Goal: Transaction & Acquisition: Register for event/course

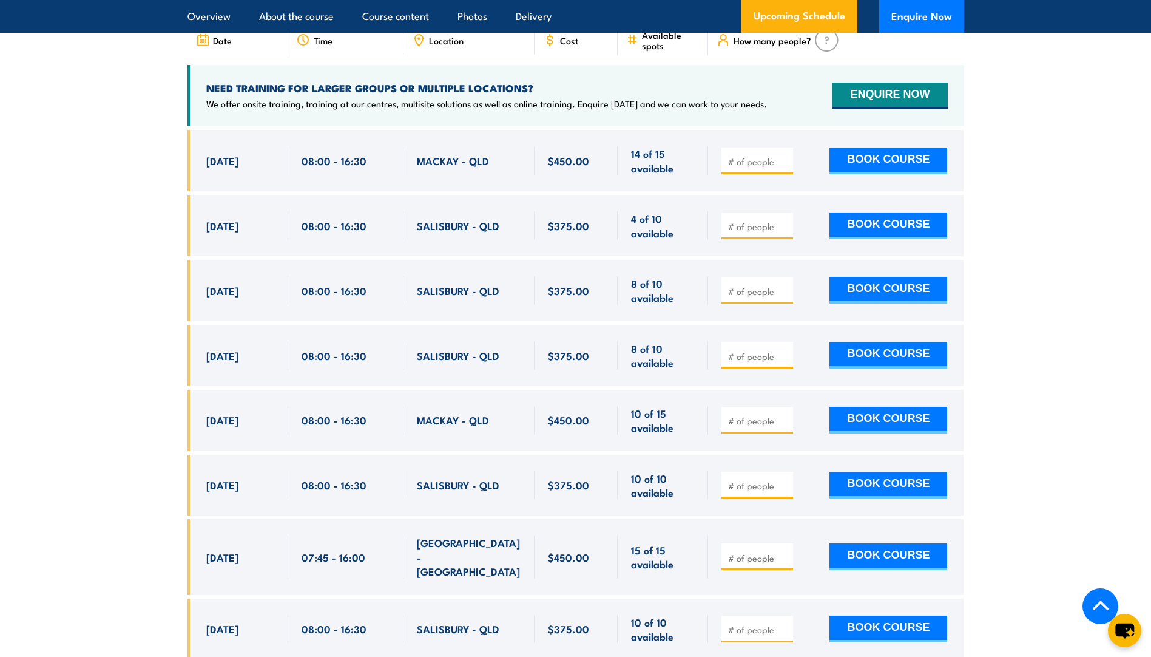
click at [118, 177] on section "UPCOMING SCHEDULE FOR - "Fire Warden / Chief Fire Warden Training" 02/10/2025 3…" at bounding box center [575, 375] width 1151 height 864
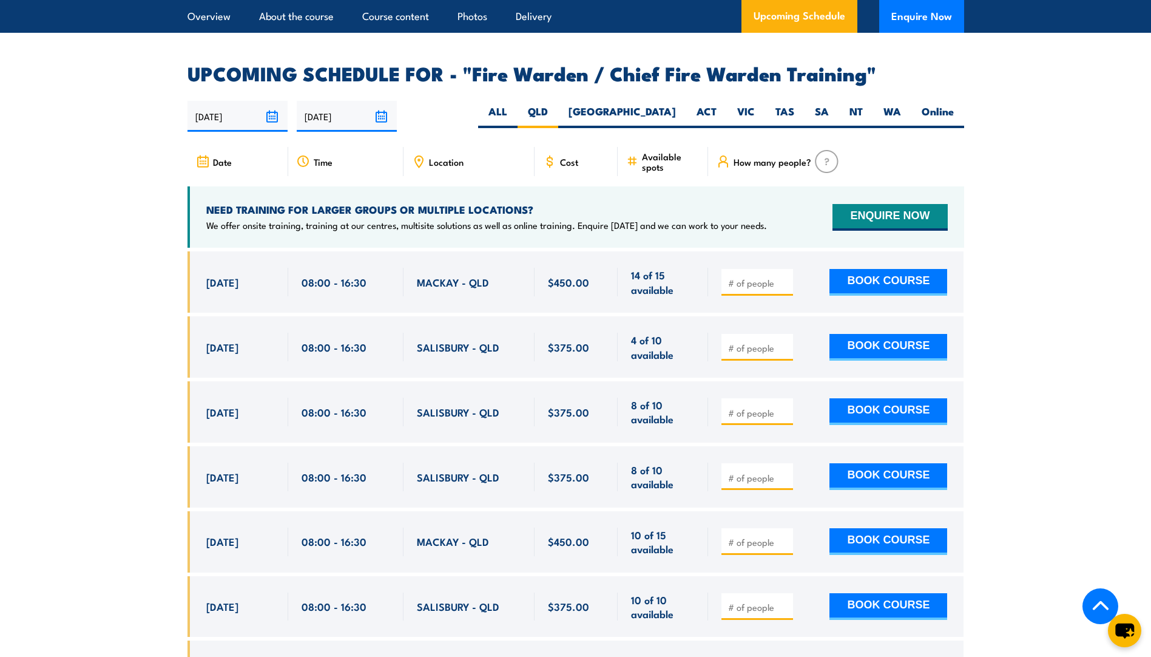
click at [767, 345] on input "number" at bounding box center [758, 348] width 61 height 12
click at [783, 342] on input "1" at bounding box center [758, 348] width 61 height 12
type input "2"
click at [783, 342] on input "2" at bounding box center [758, 348] width 61 height 12
click at [901, 346] on button "BOOK COURSE" at bounding box center [889, 347] width 118 height 27
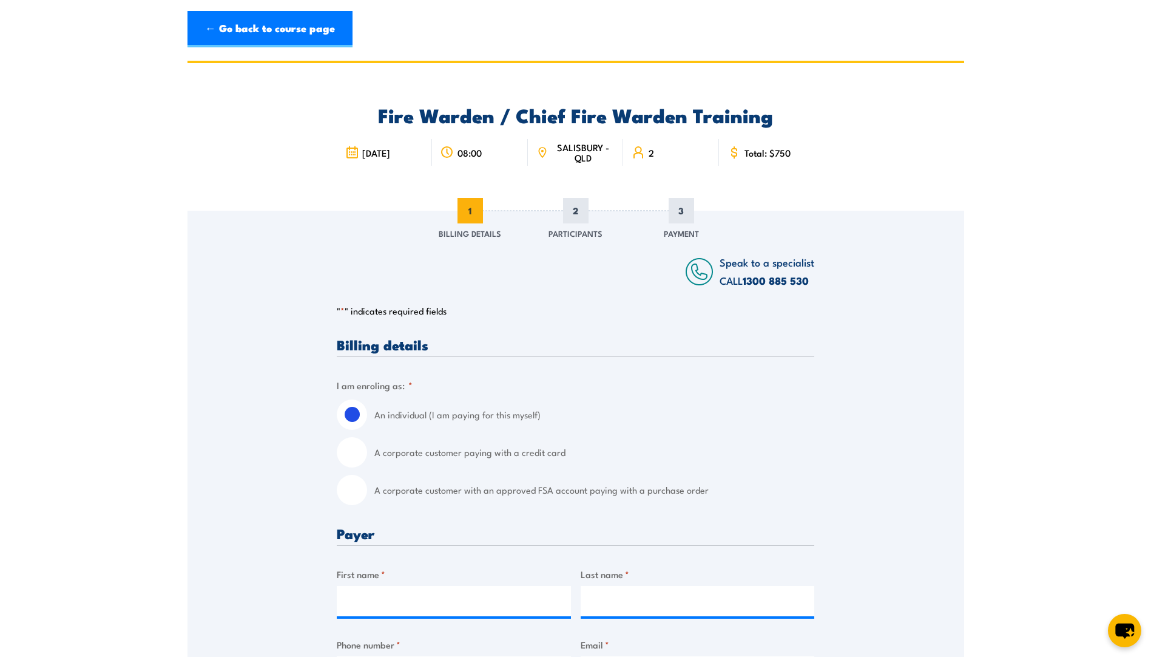
click at [358, 449] on input "A corporate customer paying with a credit card" at bounding box center [352, 452] width 30 height 30
radio input "true"
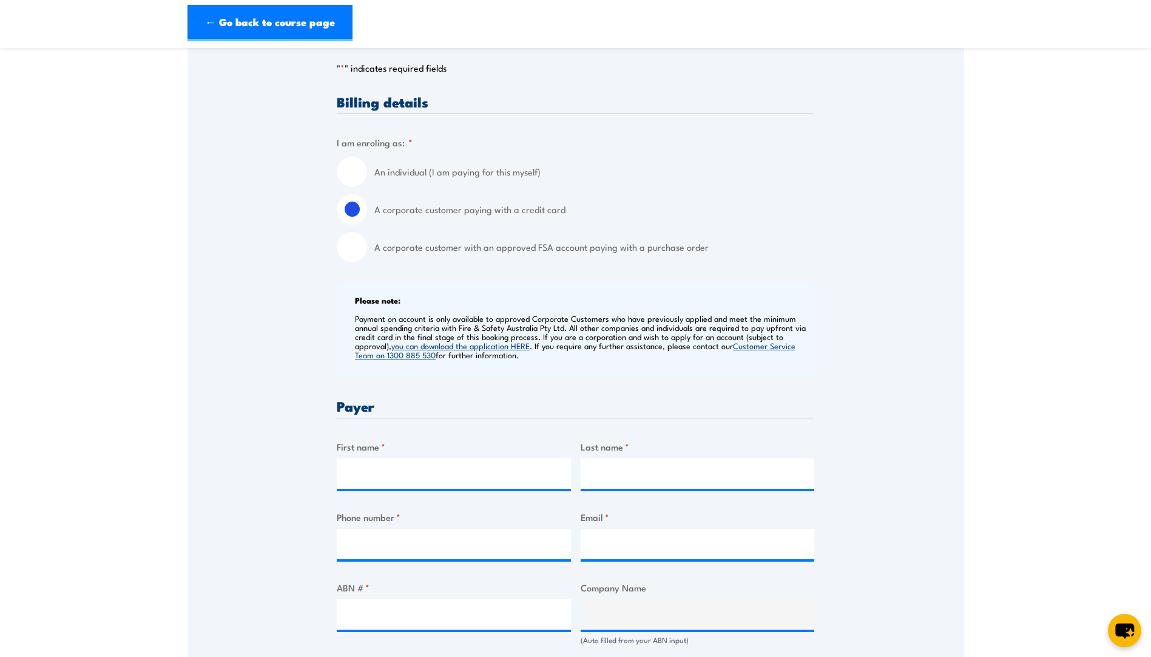
scroll to position [486, 0]
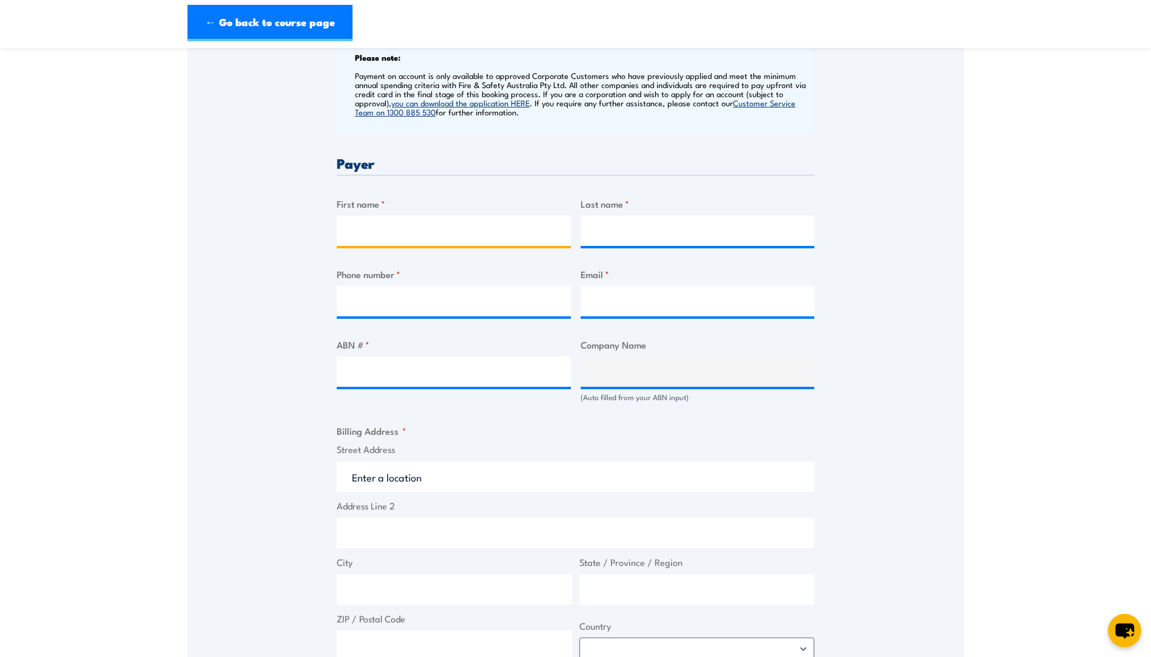
click at [444, 236] on input "First name *" at bounding box center [454, 230] width 234 height 30
click at [387, 232] on input "First name *" at bounding box center [454, 230] width 234 height 30
click at [373, 228] on input "First name *" at bounding box center [454, 230] width 234 height 30
type input "JOnald"
click at [400, 367] on input "ABN # *" at bounding box center [454, 371] width 234 height 30
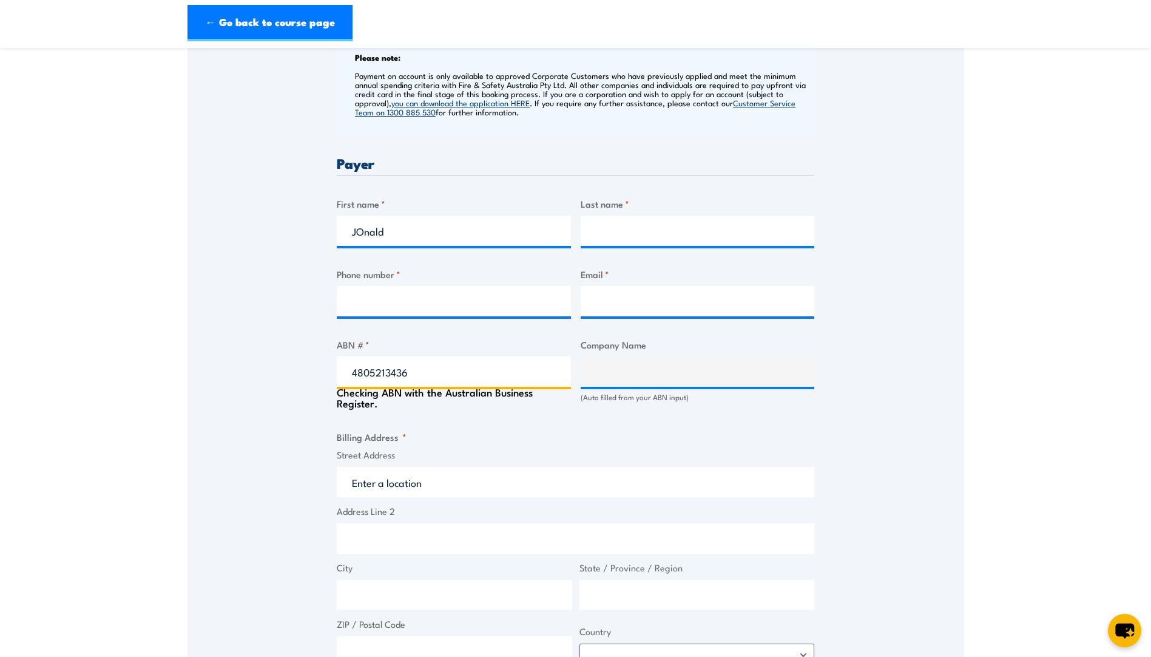
type input "48052134362"
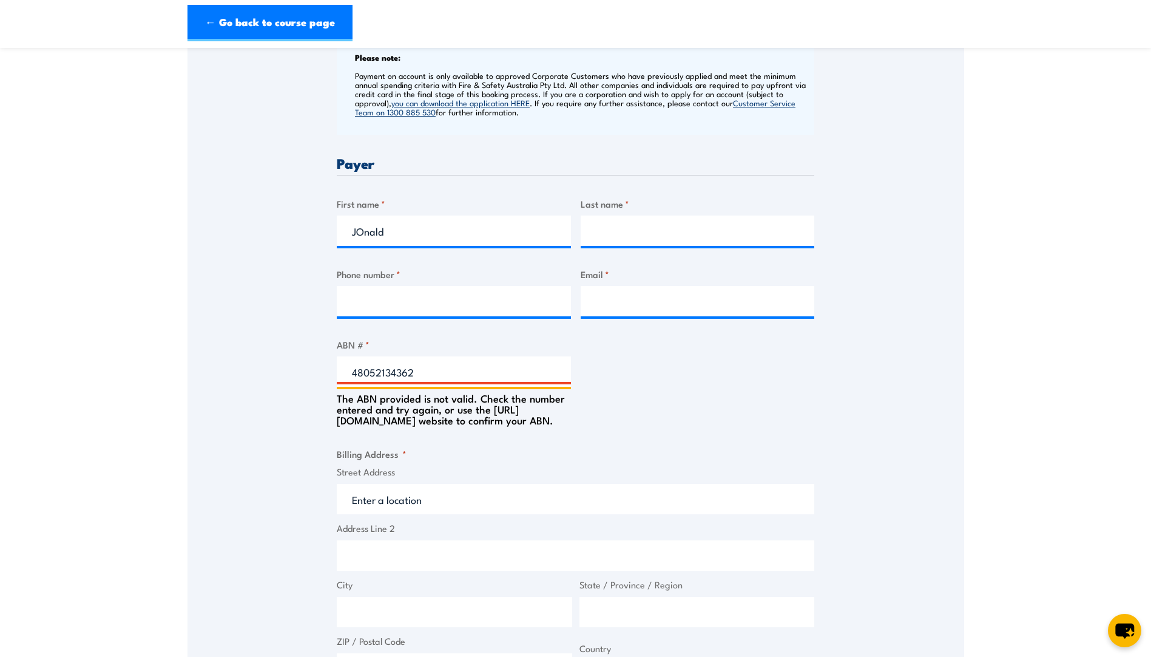
type input "PACIFIC NATIONAL SERVICES PTY LTD"
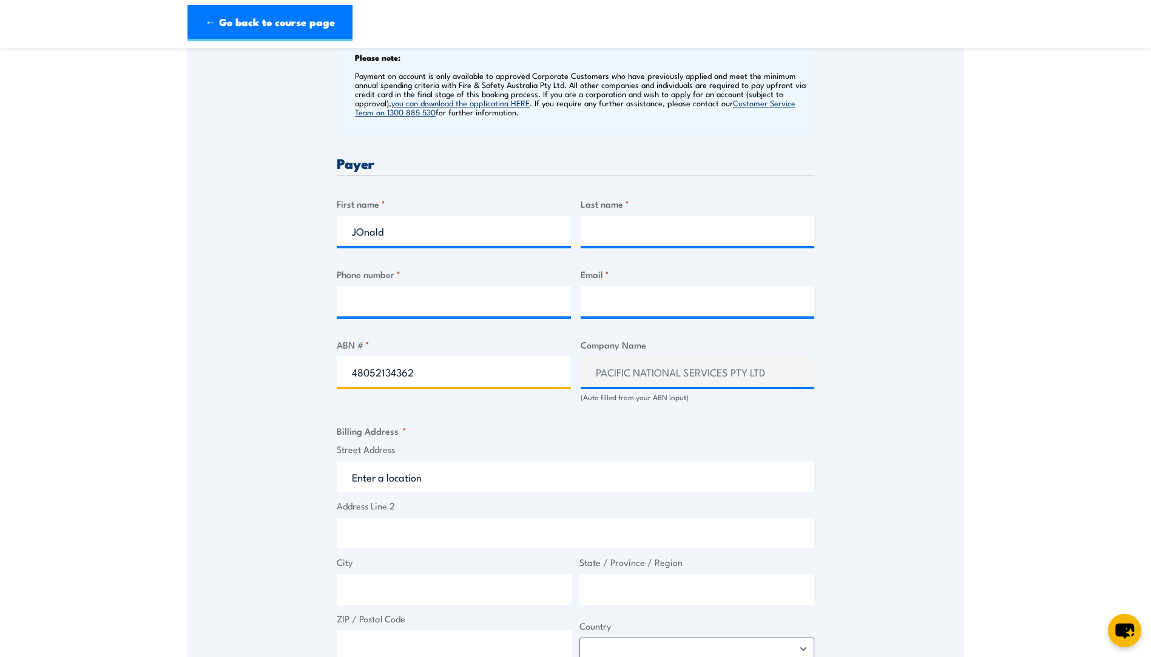
drag, startPoint x: 322, startPoint y: 370, endPoint x: 295, endPoint y: 368, distance: 27.4
click at [295, 368] on div "Speak to a specialist CALL [PHONE_NUMBER] CALL [PHONE_NUMBER] " * " indicates r…" at bounding box center [576, 383] width 777 height 1317
type input "48052134362"
click at [295, 368] on div "Speak to a specialist CALL [PHONE_NUMBER] CALL [PHONE_NUMBER] " * " indicates r…" at bounding box center [576, 383] width 777 height 1317
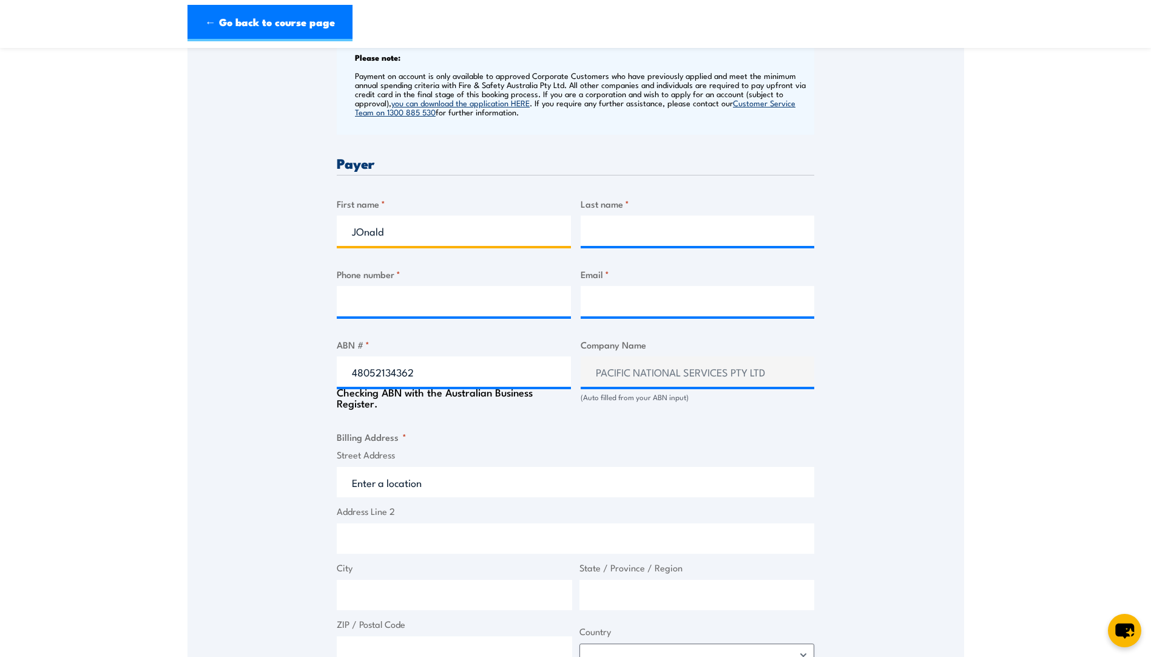
click at [397, 233] on input "JOnald" at bounding box center [454, 230] width 234 height 30
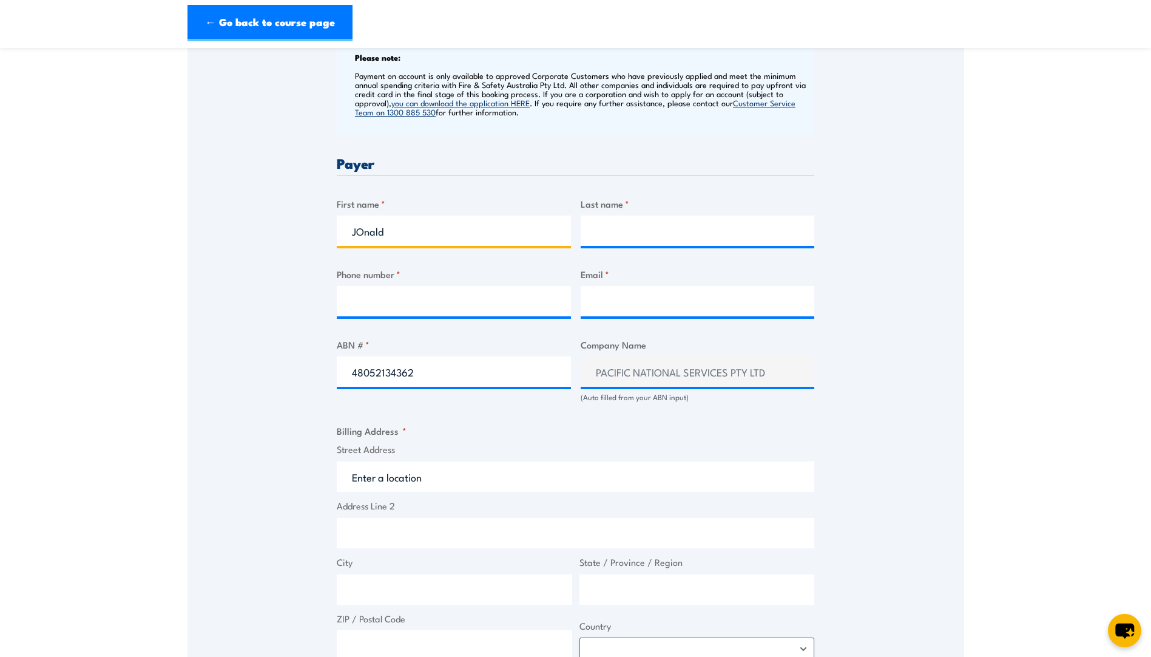
drag, startPoint x: 396, startPoint y: 228, endPoint x: 328, endPoint y: 220, distance: 67.9
click at [328, 220] on div "Speak to a specialist CALL [PHONE_NUMBER] CALL [PHONE_NUMBER] " * " indicates r…" at bounding box center [576, 383] width 777 height 1317
type input "[PERSON_NAME]"
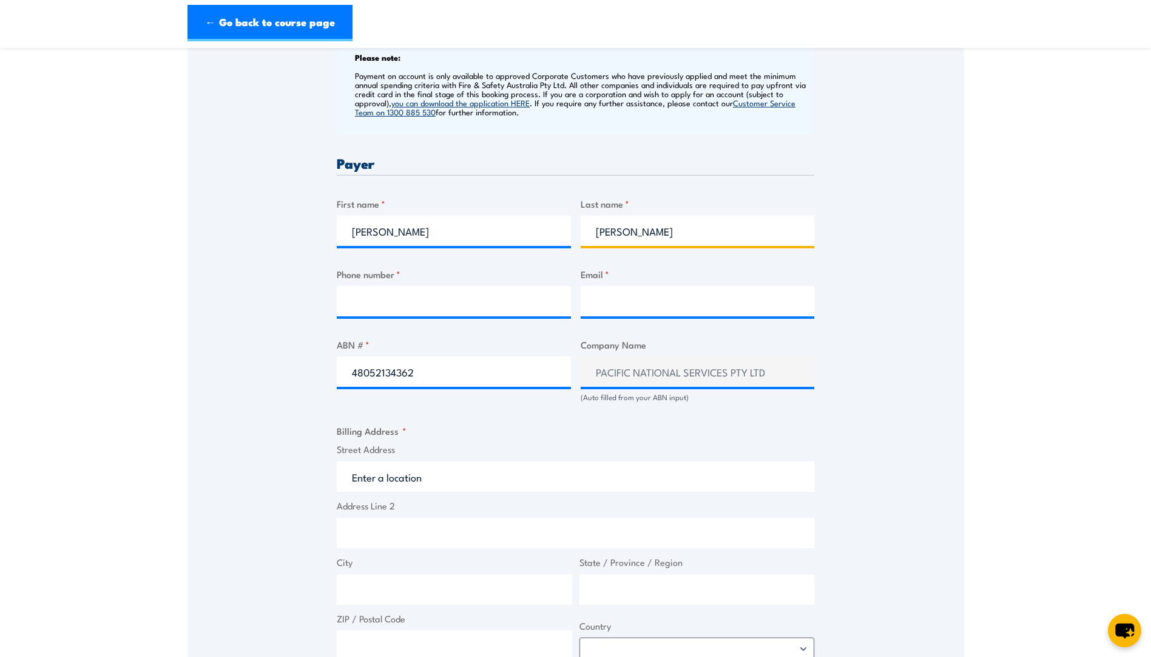
type input "[PERSON_NAME]"
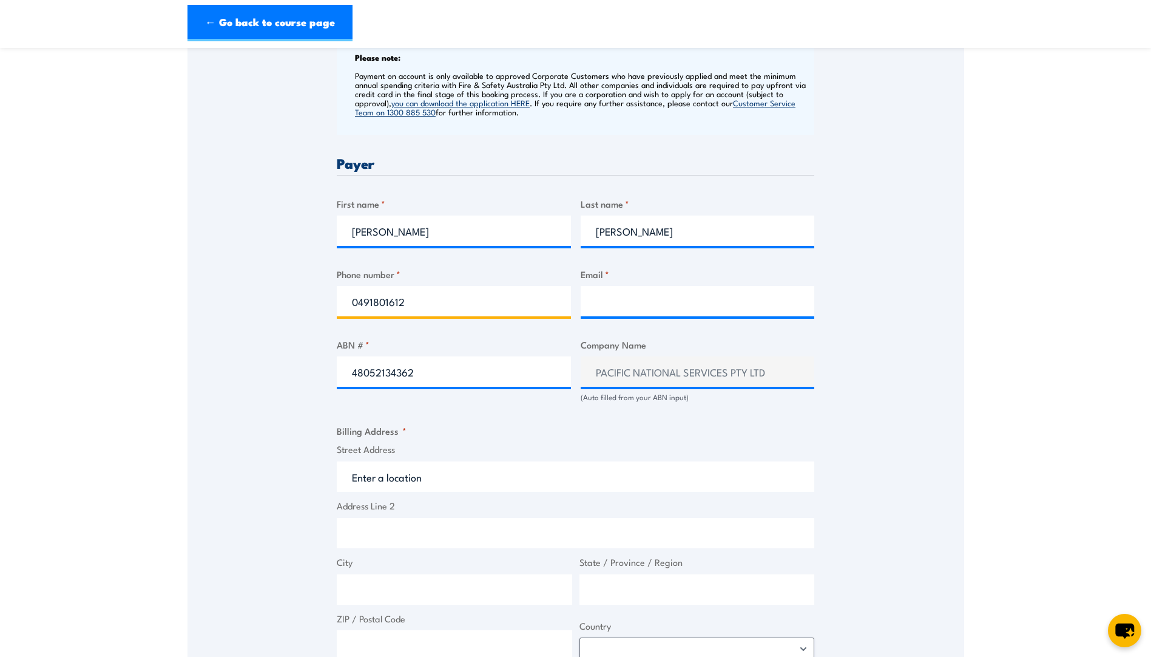
type input "0491801612"
click at [659, 301] on input "Email *" at bounding box center [698, 301] width 234 height 30
drag, startPoint x: 439, startPoint y: 305, endPoint x: 303, endPoint y: 300, distance: 135.5
click at [303, 300] on div "Speak to a specialist CALL [PHONE_NUMBER] CALL [PHONE_NUMBER] " * " indicates r…" at bounding box center [576, 383] width 777 height 1317
click at [612, 299] on input "Email *" at bounding box center [698, 301] width 234 height 30
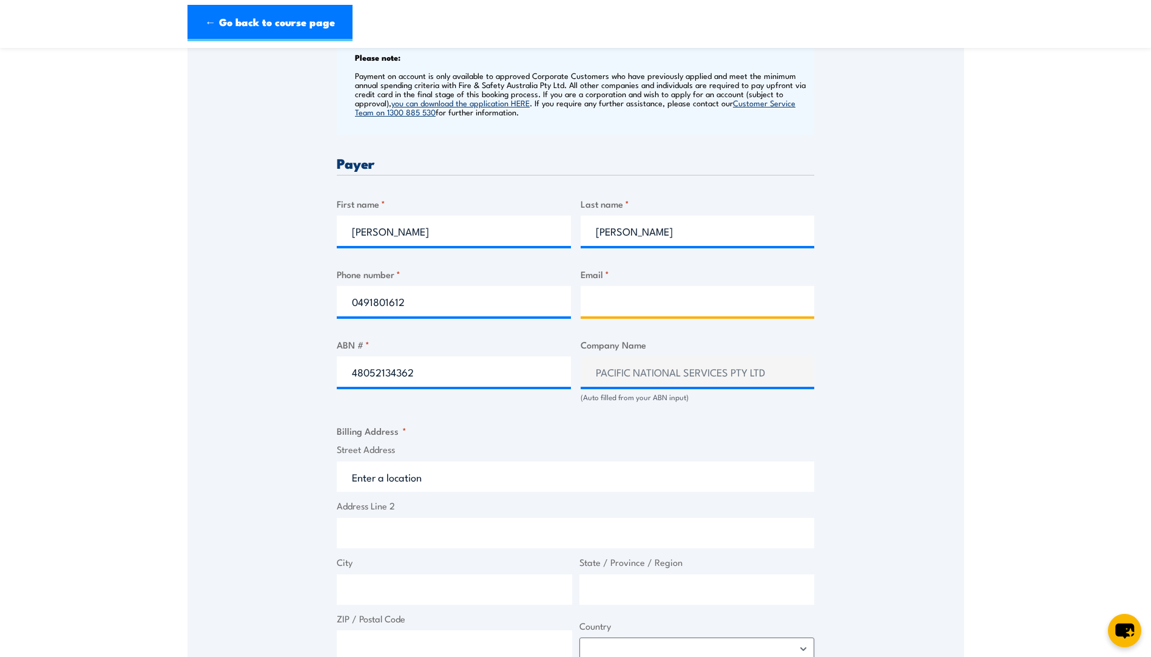
type input "[EMAIL_ADDRESS][DOMAIN_NAME]"
click at [262, 371] on div "Speak to a specialist CALL [PHONE_NUMBER] CALL [PHONE_NUMBER] " * " indicates r…" at bounding box center [576, 383] width 777 height 1317
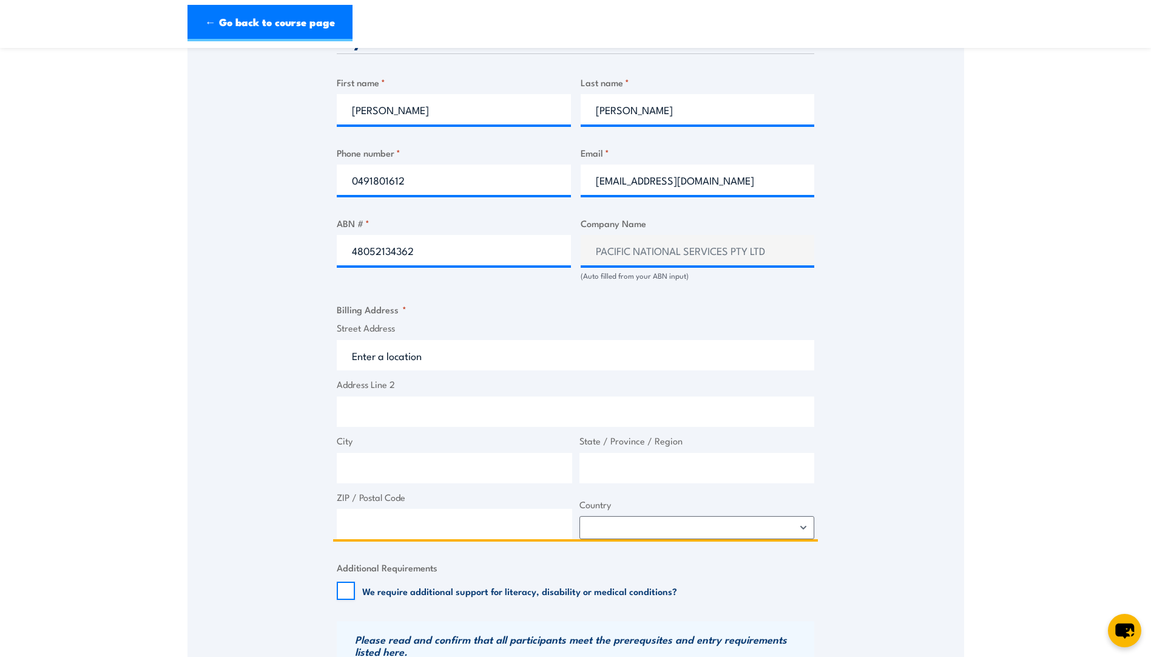
click at [387, 358] on input "Street Address" at bounding box center [576, 355] width 478 height 30
click at [422, 355] on input "[STREET_ADDRESS][PERSON_NAME]" at bounding box center [576, 355] width 478 height 30
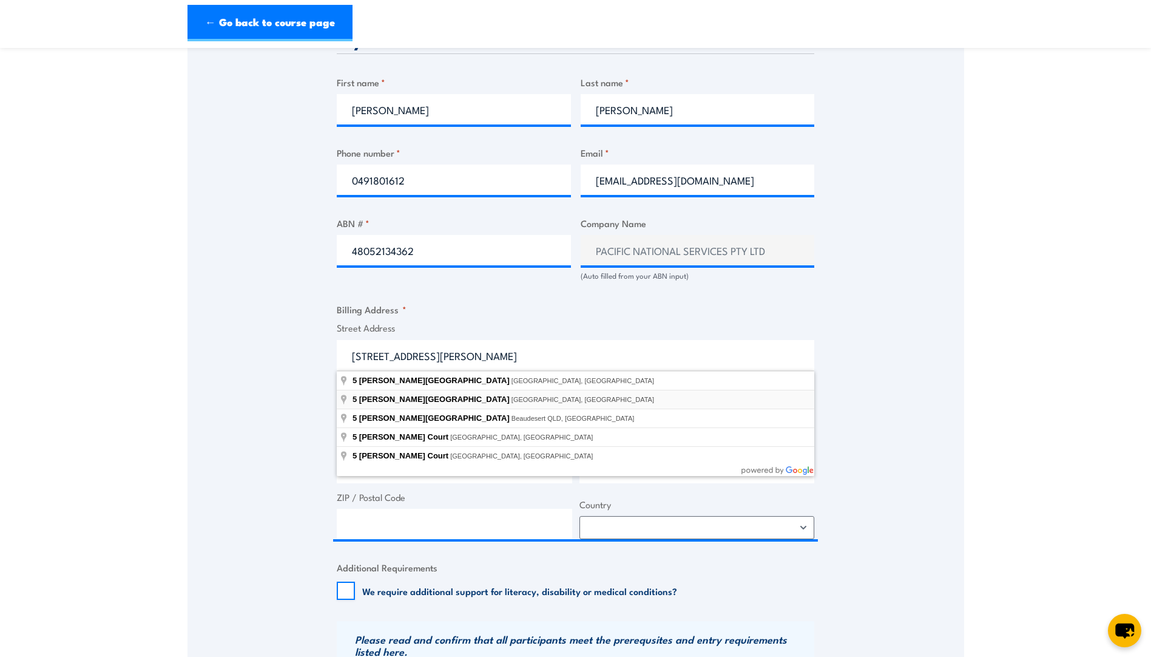
type input "[STREET_ADDRESS][PERSON_NAME]"
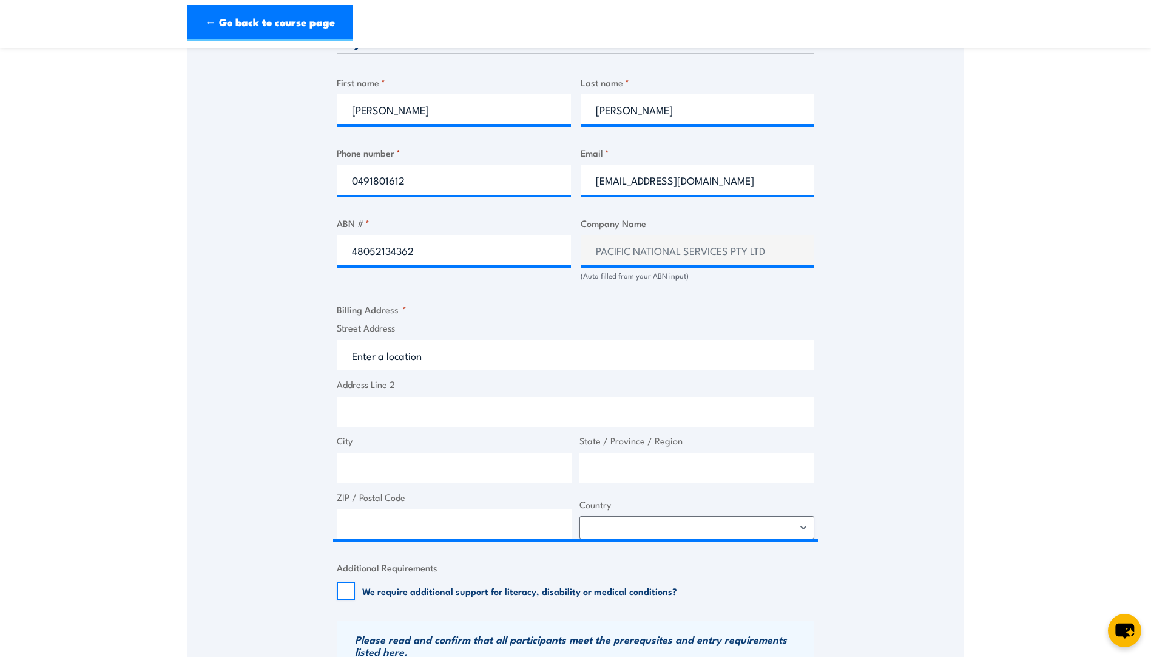
type input "5 [PERSON_NAME]"
type input "[GEOGRAPHIC_DATA]"
type input "4110"
select select "[GEOGRAPHIC_DATA]"
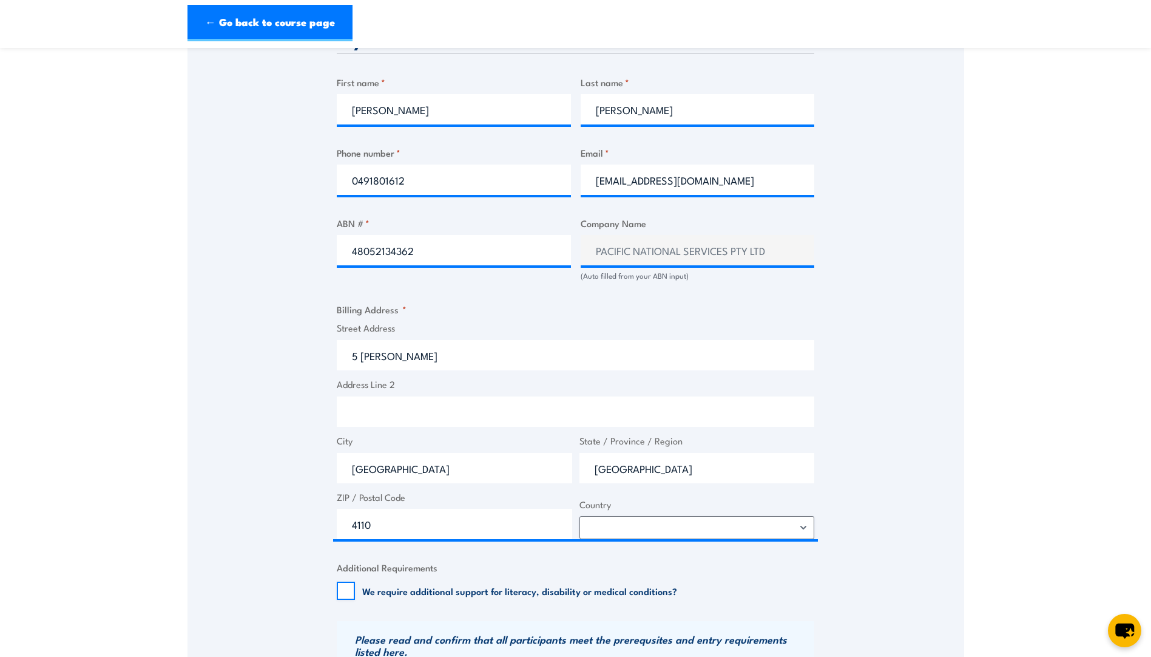
click at [246, 354] on div "Speak to a specialist CALL [PHONE_NUMBER] CALL [PHONE_NUMBER] " * " indicates r…" at bounding box center [576, 262] width 777 height 1317
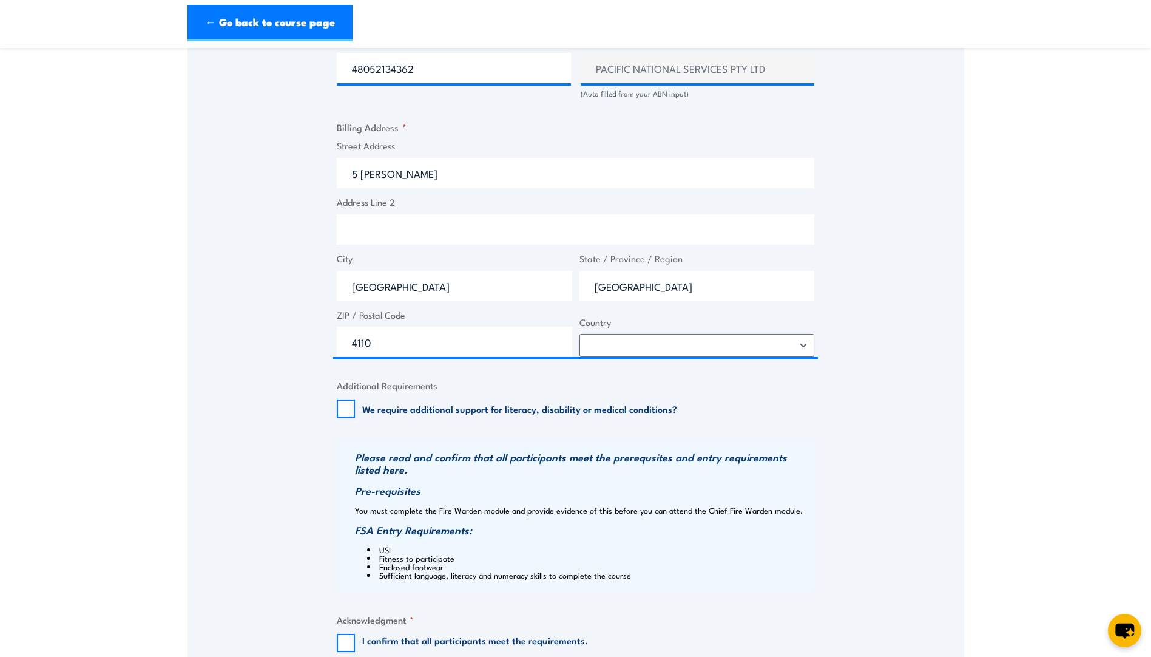
scroll to position [850, 0]
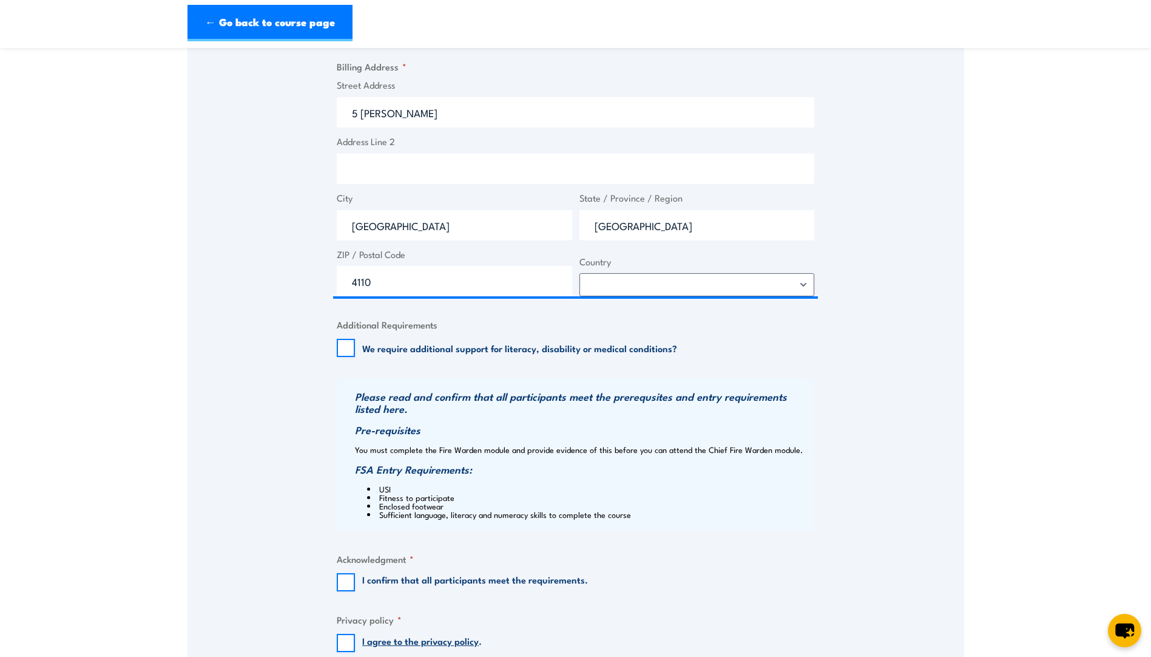
click at [302, 386] on div "Speak to a specialist CALL [PHONE_NUMBER] CALL [PHONE_NUMBER] " * " indicates r…" at bounding box center [576, 19] width 777 height 1317
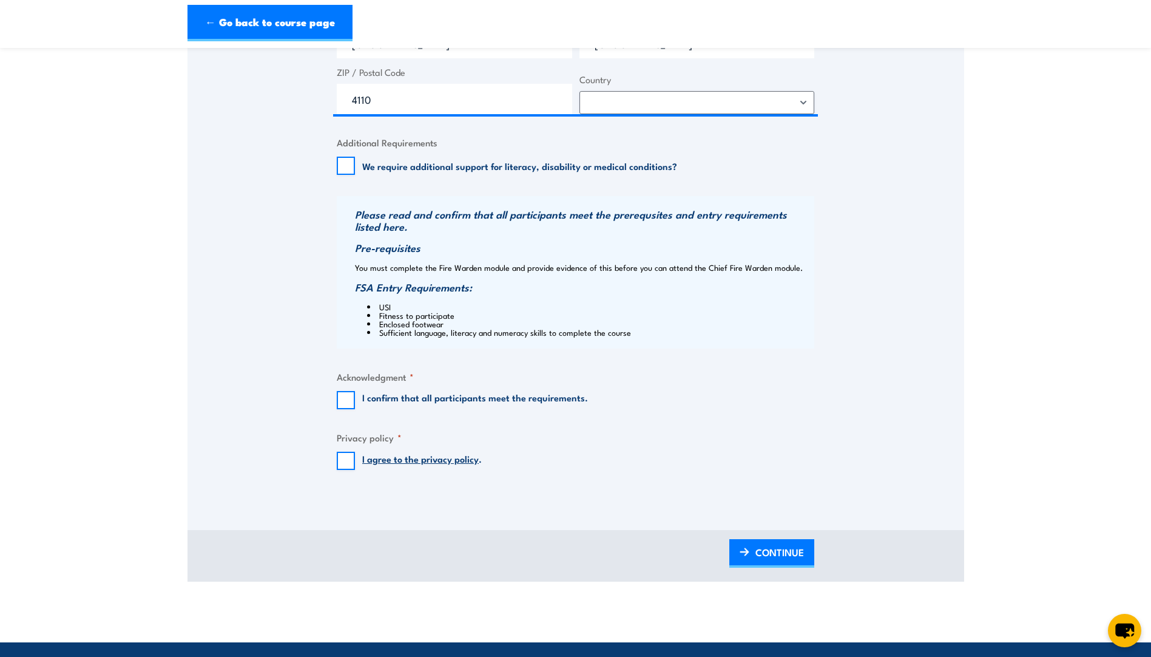
scroll to position [1093, 0]
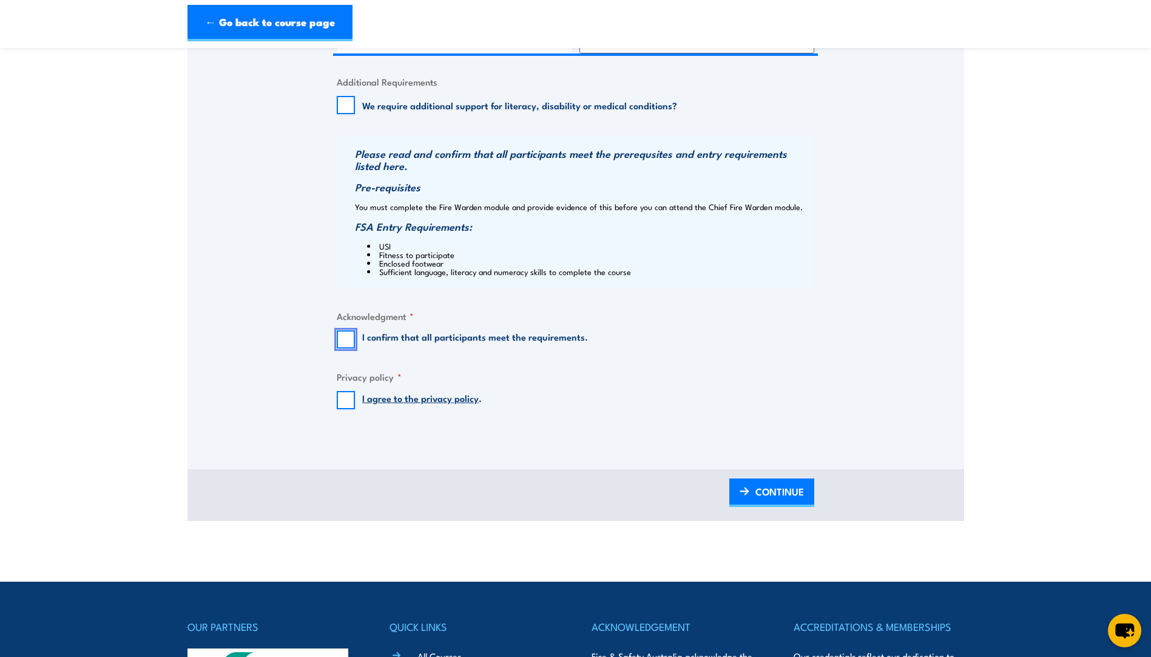
click at [341, 342] on input "I confirm that all participants meet the requirements." at bounding box center [346, 339] width 18 height 18
checkbox input "true"
click at [339, 399] on input "I agree to the privacy policy ." at bounding box center [346, 400] width 18 height 18
checkbox input "true"
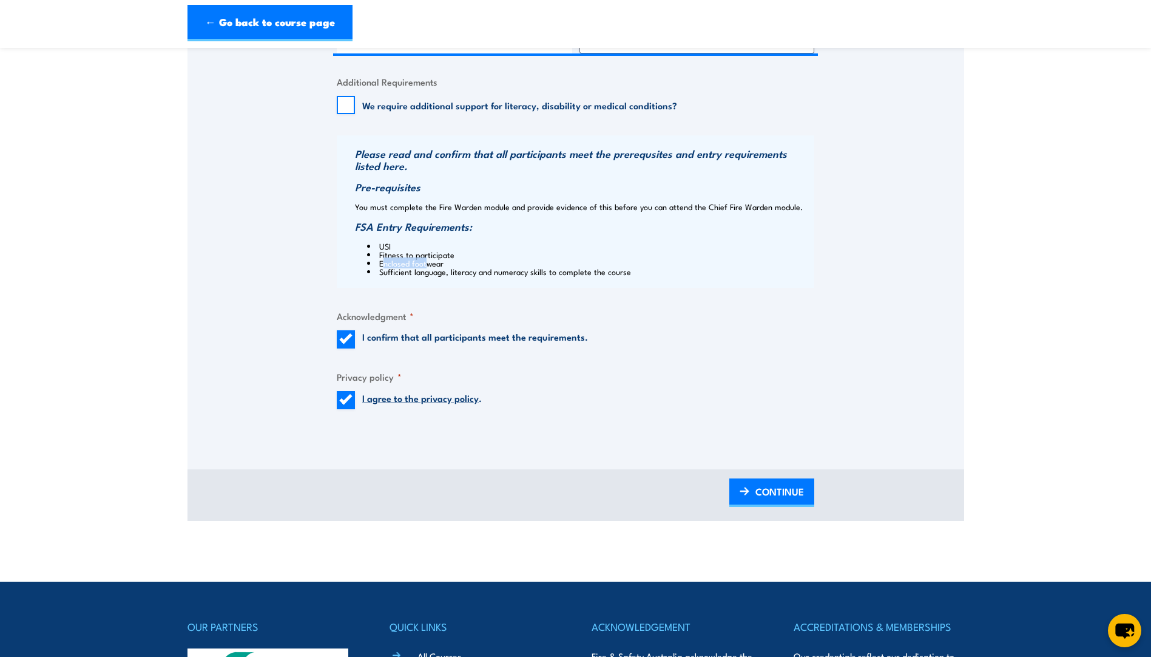
drag, startPoint x: 373, startPoint y: 261, endPoint x: 415, endPoint y: 259, distance: 41.3
click at [415, 259] on li "Enclosed footwear" at bounding box center [589, 263] width 444 height 8
drag, startPoint x: 415, startPoint y: 259, endPoint x: 406, endPoint y: 269, distance: 12.9
click at [406, 269] on li "Sufficient language, literacy and numeracy skills to complete the course" at bounding box center [589, 271] width 444 height 8
drag, startPoint x: 378, startPoint y: 276, endPoint x: 411, endPoint y: 274, distance: 32.8
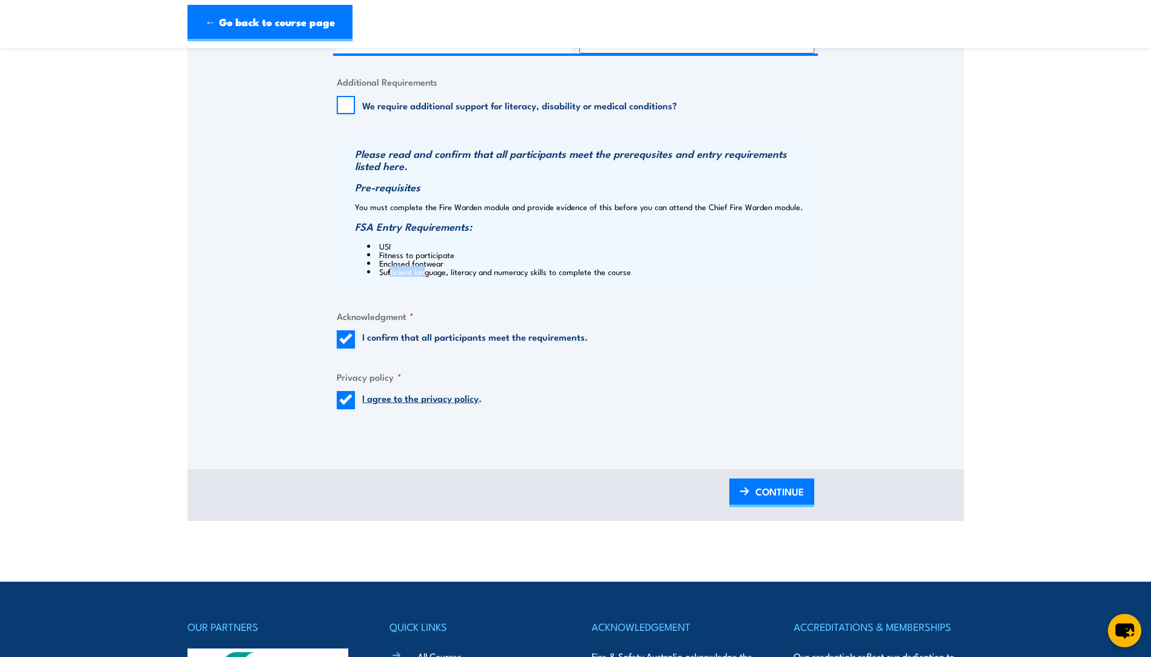
click at [411, 274] on li "Sufficient language, literacy and numeracy skills to complete the course" at bounding box center [589, 271] width 444 height 8
drag, startPoint x: 411, startPoint y: 274, endPoint x: 510, endPoint y: 274, distance: 99.5
click at [510, 274] on li "Sufficient language, literacy and numeracy skills to complete the course" at bounding box center [589, 271] width 444 height 8
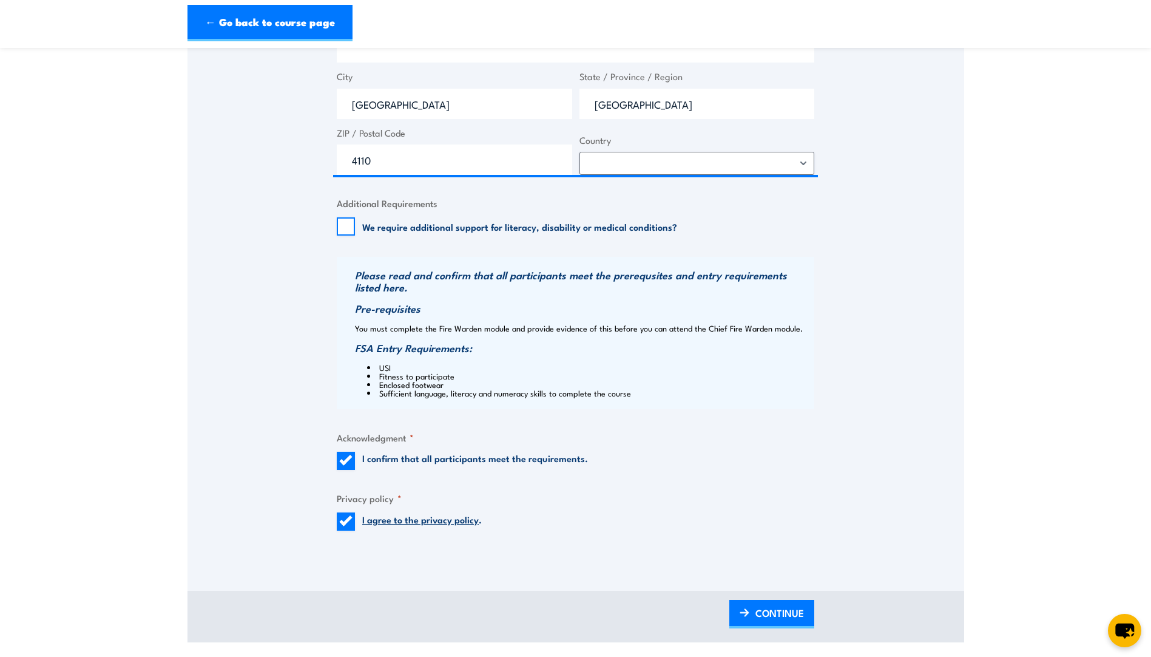
scroll to position [1214, 0]
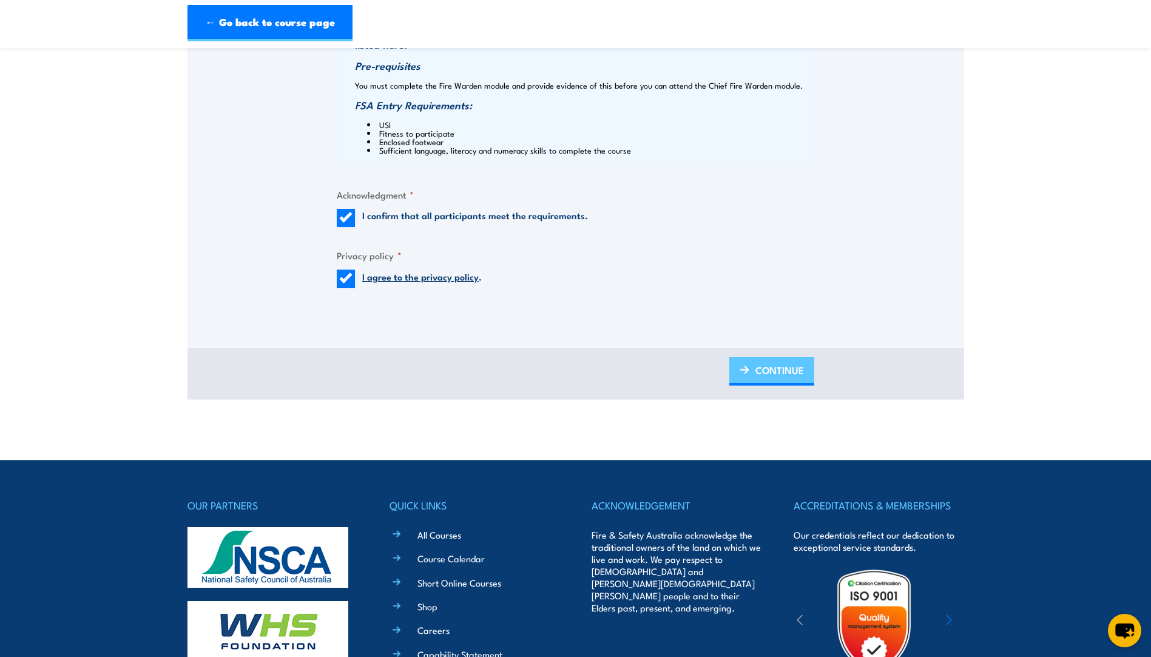
click at [782, 367] on span "CONTINUE" at bounding box center [780, 370] width 49 height 32
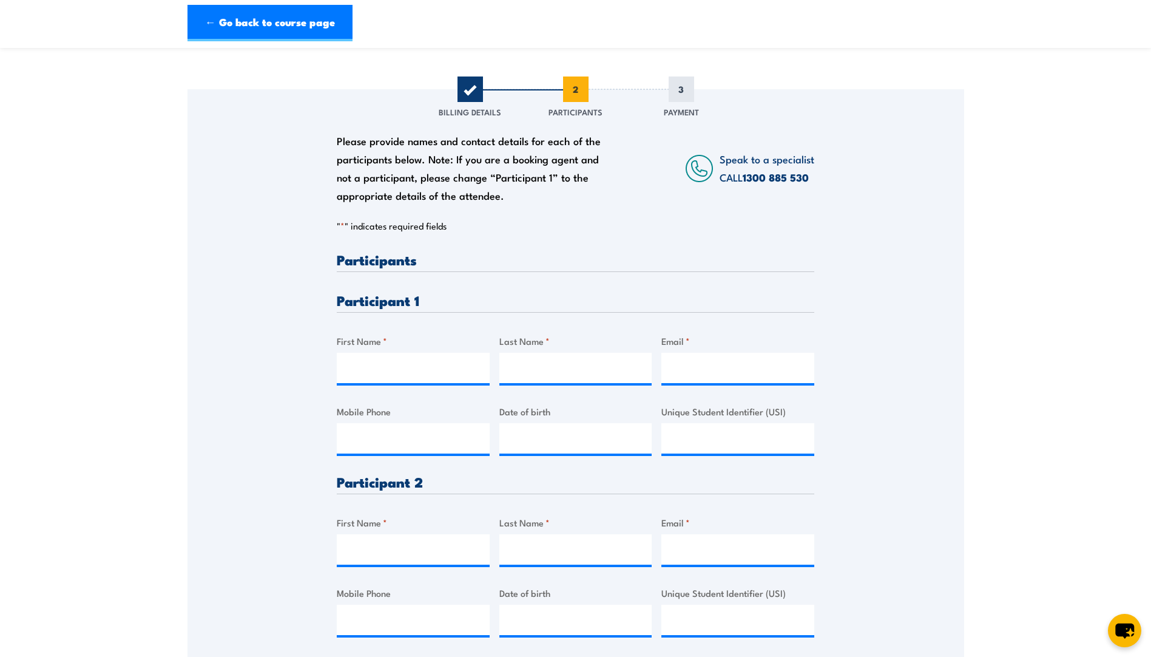
scroll to position [61, 0]
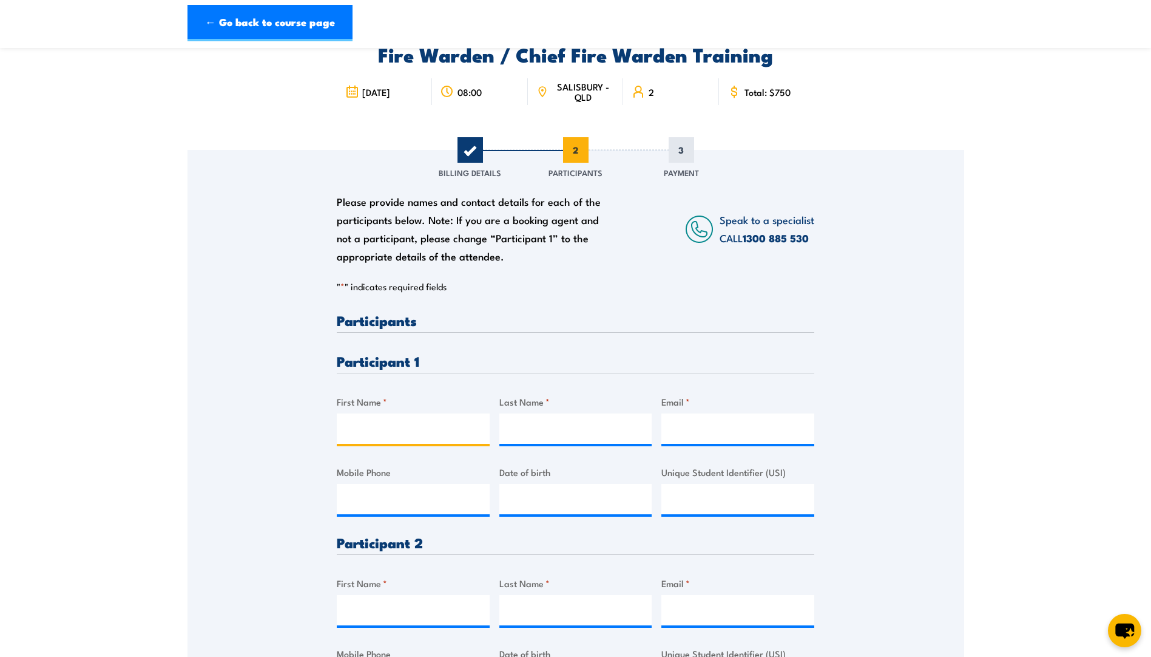
click at [407, 429] on input "First Name *" at bounding box center [413, 428] width 153 height 30
click at [249, 373] on div "Please provide names and contact details for each of the participants below. No…" at bounding box center [576, 436] width 777 height 572
click at [461, 95] on span "08:00" at bounding box center [470, 92] width 24 height 10
drag, startPoint x: 459, startPoint y: 92, endPoint x: 481, endPoint y: 92, distance: 21.3
click at [481, 92] on span "08:00" at bounding box center [470, 92] width 24 height 10
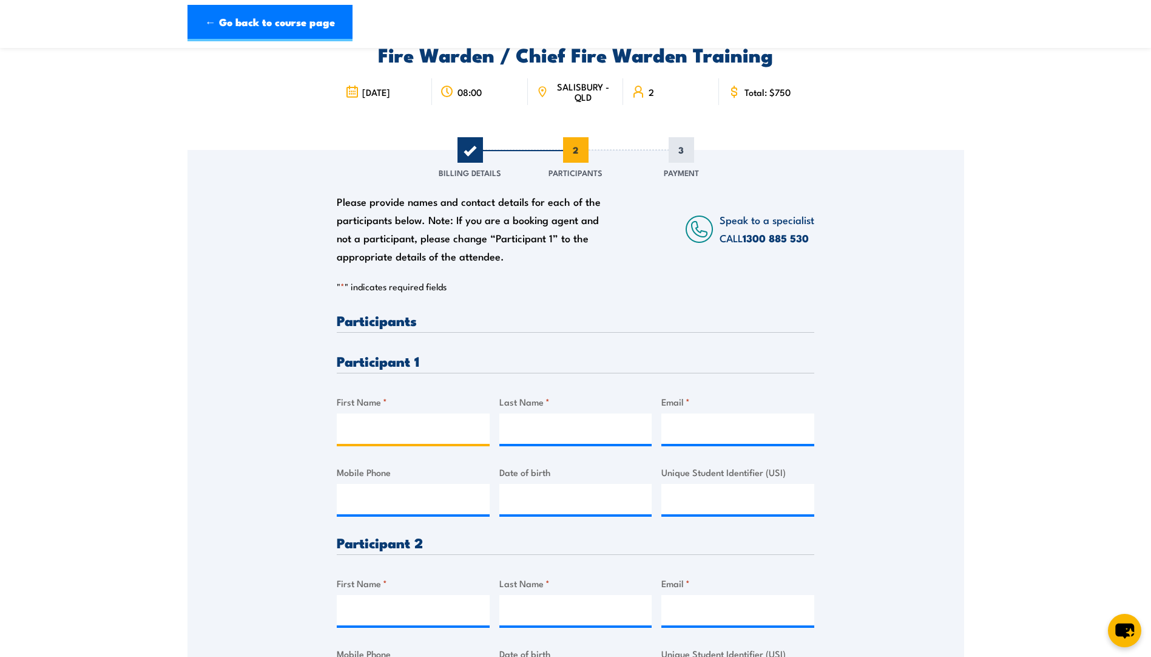
click at [370, 433] on input "First Name *" at bounding box center [413, 428] width 153 height 30
type input "[PERSON_NAME]"
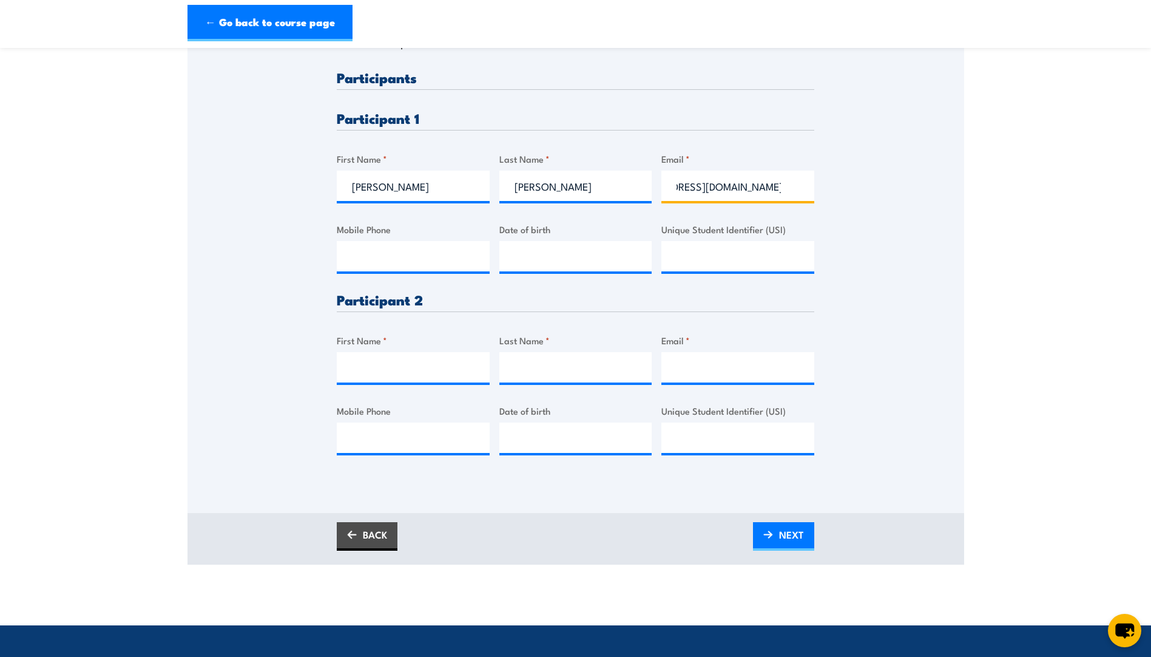
scroll to position [0, 58]
type input "[EMAIL_ADDRESS][DOMAIN_NAME]"
click at [873, 201] on div "Please provide names and contact details for each of the participants below. No…" at bounding box center [576, 193] width 777 height 572
click at [381, 368] on input "First Name *" at bounding box center [413, 367] width 153 height 30
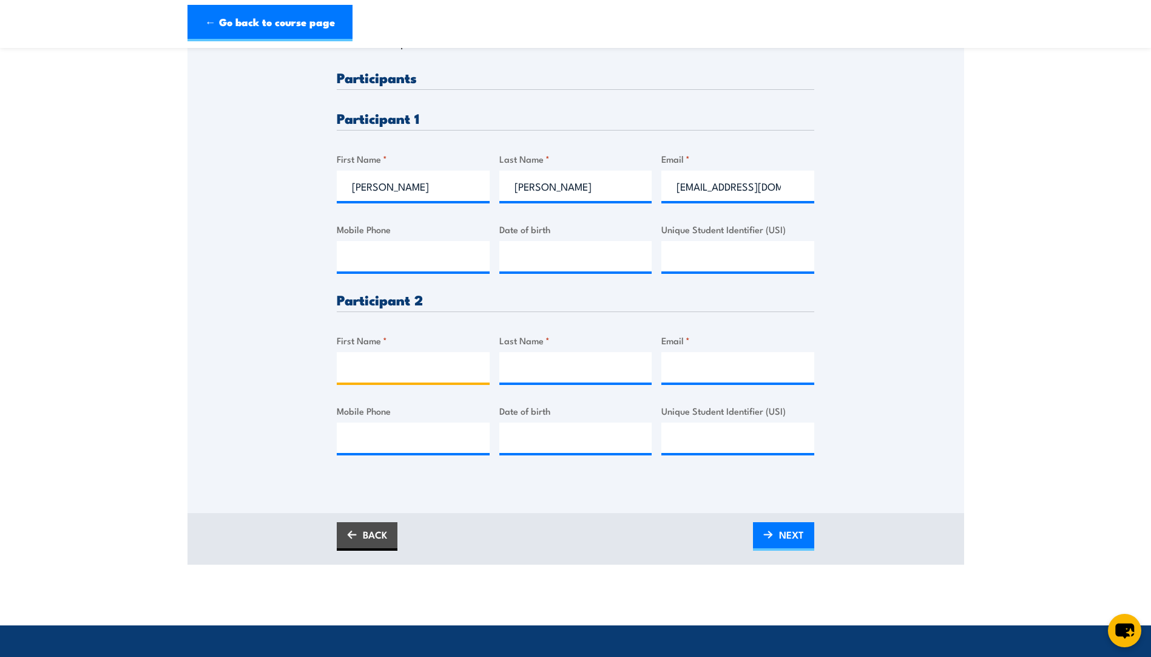
click at [406, 363] on input "First Name *" at bounding box center [413, 367] width 153 height 30
type input "[PERSON_NAME]"
type input "Serow"
click at [697, 370] on input "Email *" at bounding box center [738, 367] width 153 height 30
type input "w"
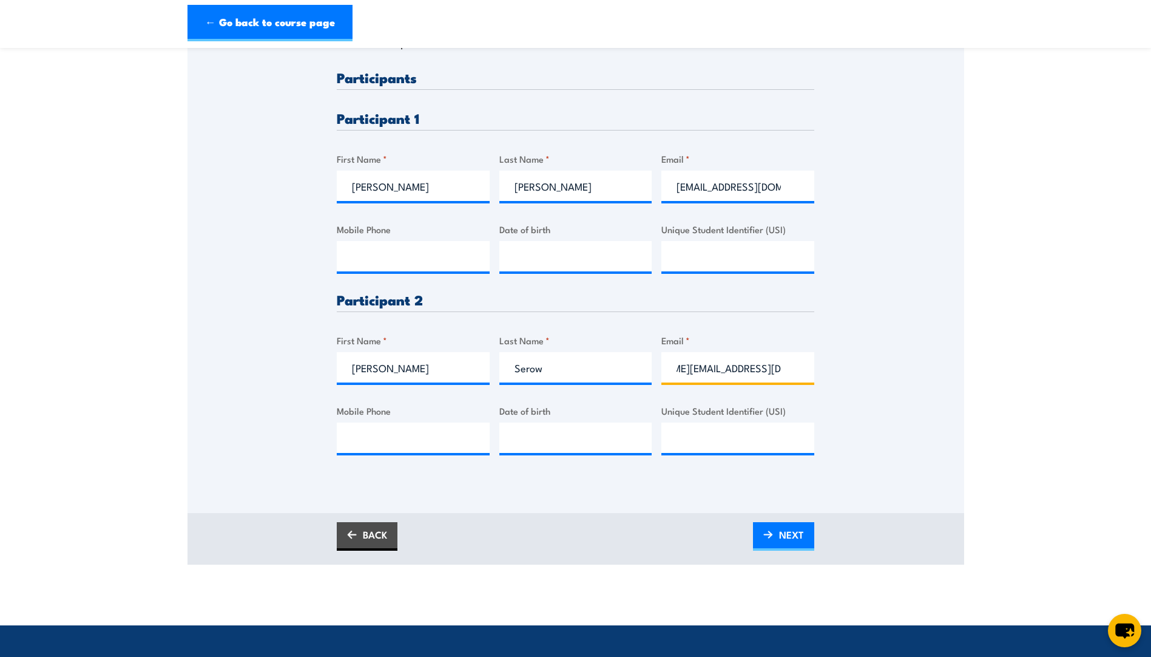
scroll to position [0, 69]
type input "[PERSON_NAME][EMAIL_ADDRESS][DOMAIN_NAME]"
click at [683, 189] on input "[EMAIL_ADDRESS][DOMAIN_NAME]" at bounding box center [738, 186] width 153 height 30
type input "[EMAIL_ADDRESS][DOMAIN_NAME]"
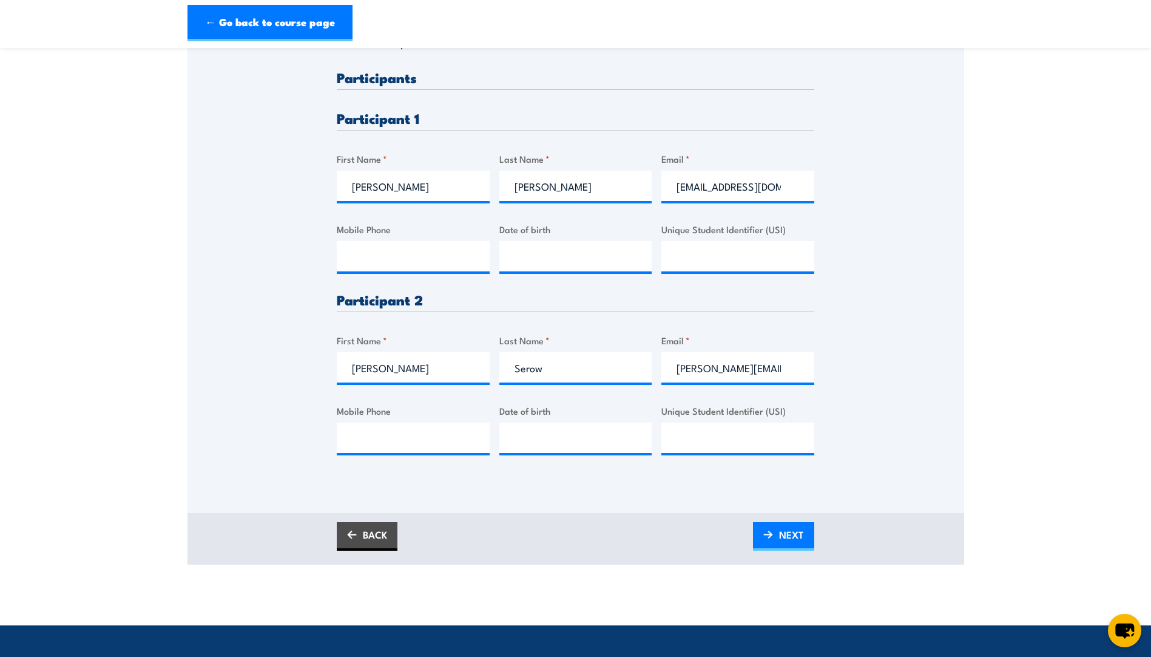
click at [822, 211] on div "Please provide names and contact details for each of the participants below. No…" at bounding box center [576, 193] width 777 height 572
click at [769, 188] on input "[EMAIL_ADDRESS][DOMAIN_NAME]" at bounding box center [738, 186] width 153 height 30
click at [344, 480] on div "Please provide names and contact details for each of the participants below. No…" at bounding box center [576, 210] width 777 height 606
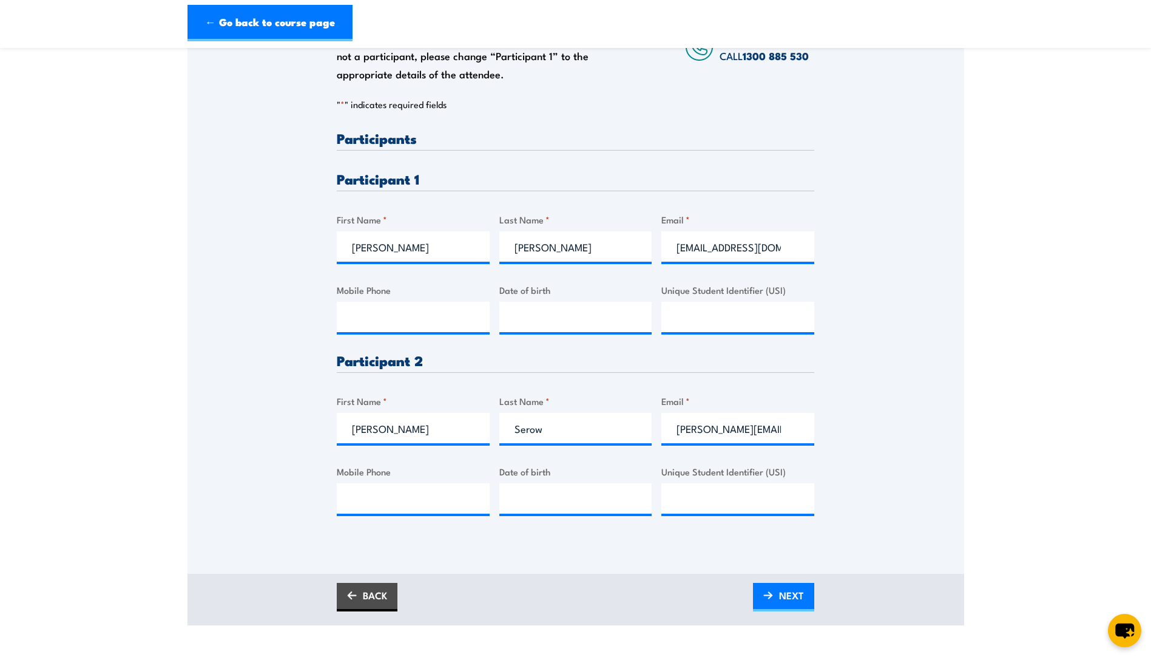
scroll to position [303, 0]
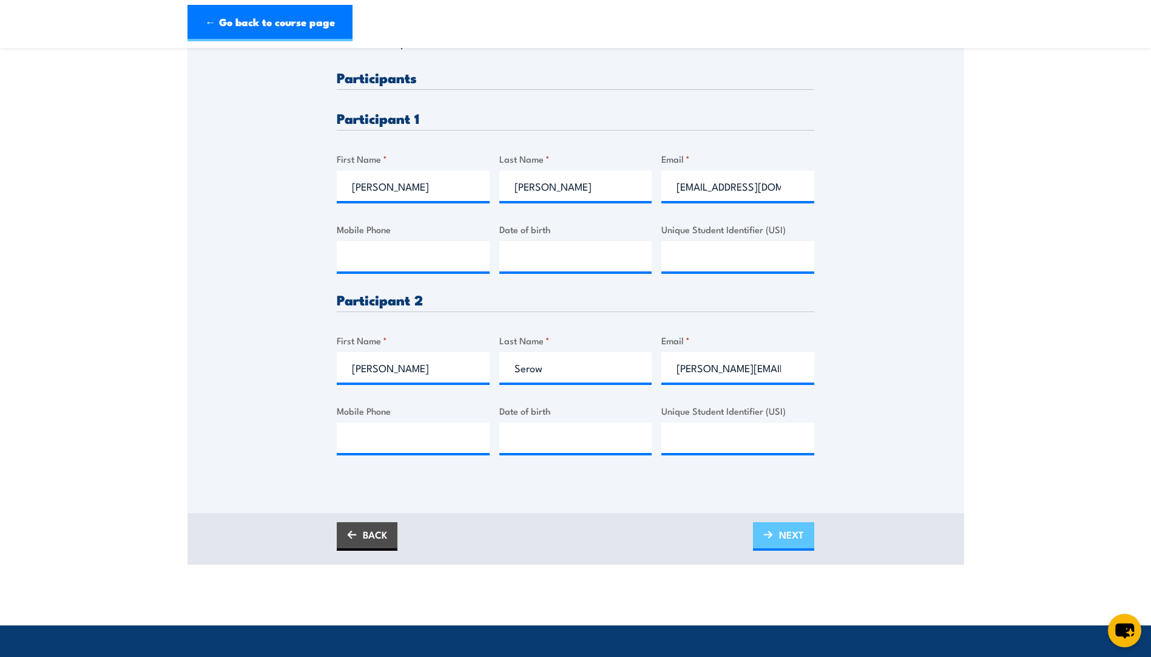
click at [804, 537] on link "NEXT" at bounding box center [783, 536] width 61 height 29
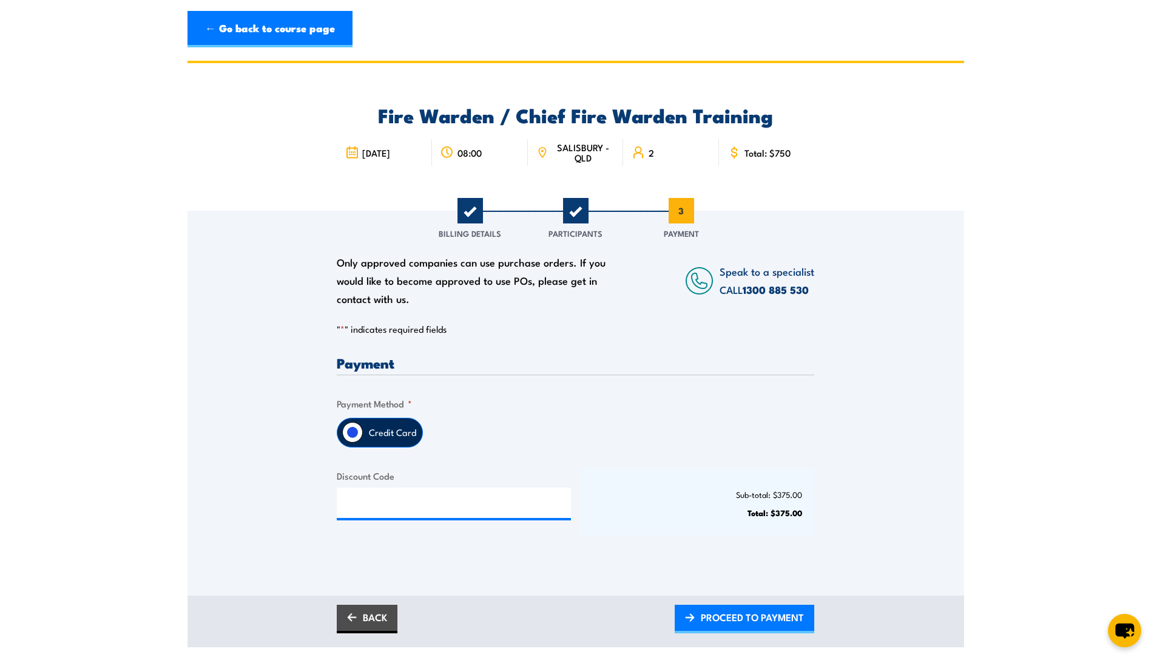
scroll to position [0, 0]
click at [383, 439] on label "Credit Card" at bounding box center [392, 432] width 59 height 29
click at [363, 439] on input "Credit Card" at bounding box center [352, 432] width 21 height 21
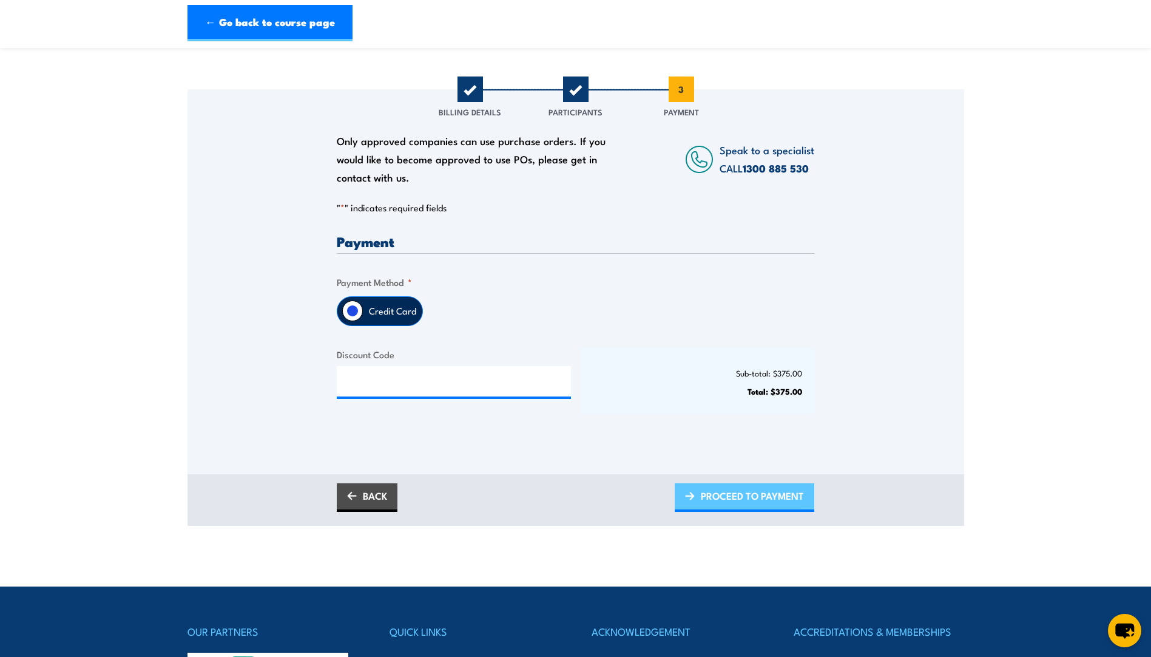
click at [757, 503] on span "PROCEED TO PAYMENT" at bounding box center [752, 496] width 103 height 32
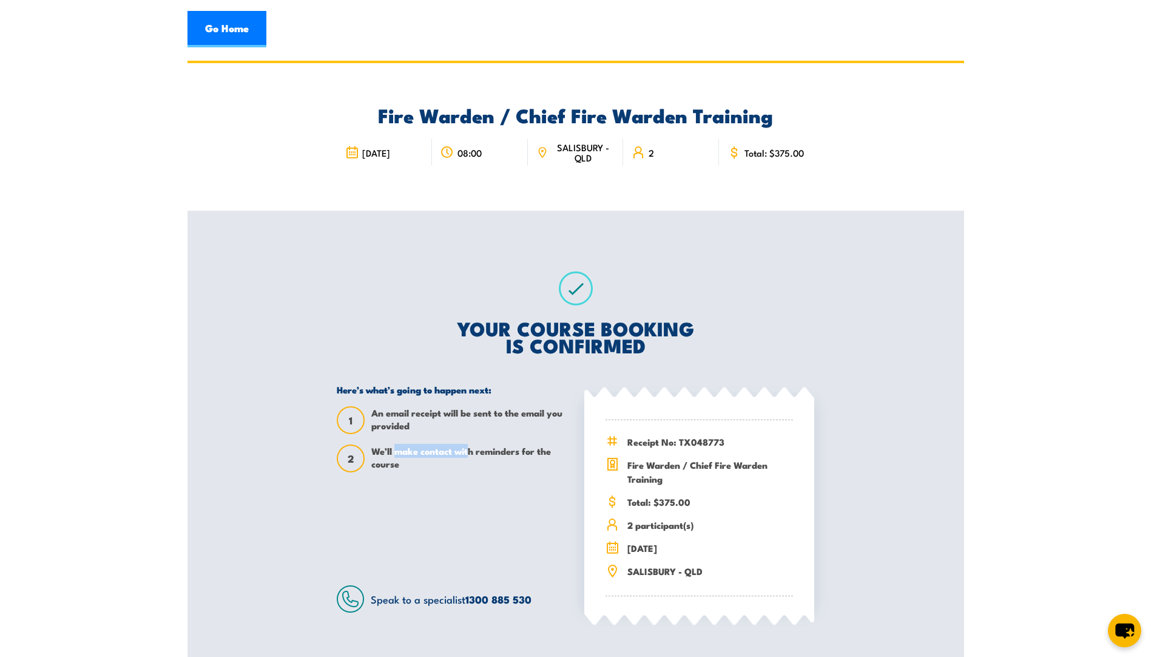
drag, startPoint x: 396, startPoint y: 452, endPoint x: 472, endPoint y: 448, distance: 76.6
click at [472, 448] on span "We’ll make contact with reminders for the course" at bounding box center [468, 458] width 195 height 28
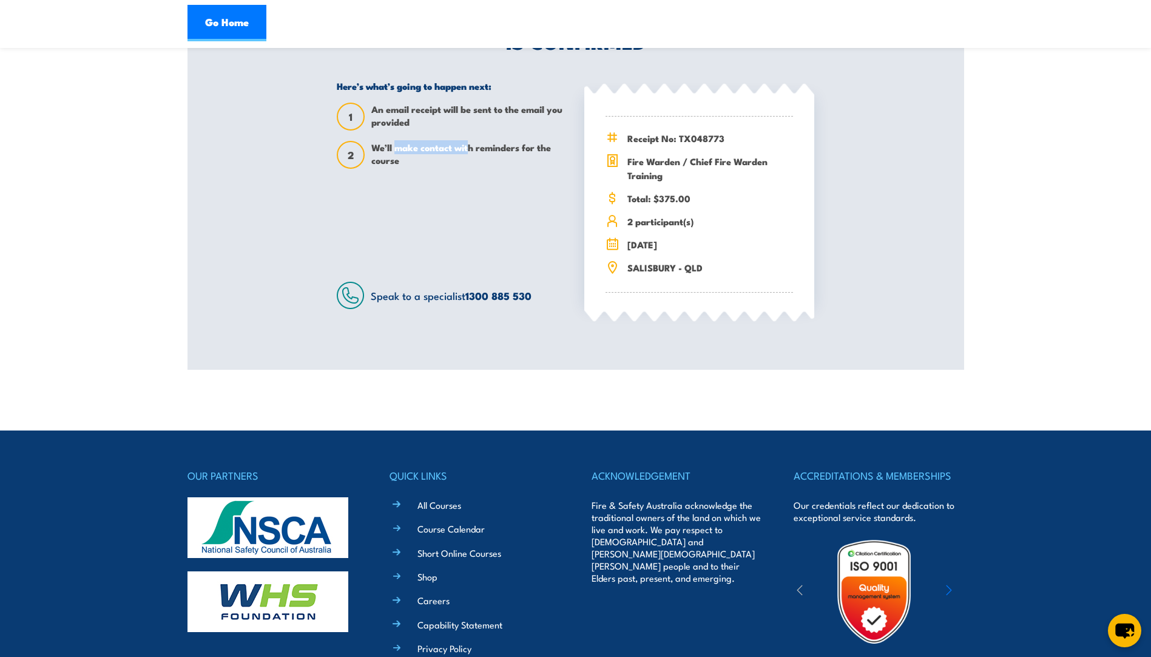
scroll to position [182, 0]
